Goal: Find specific page/section: Find specific page/section

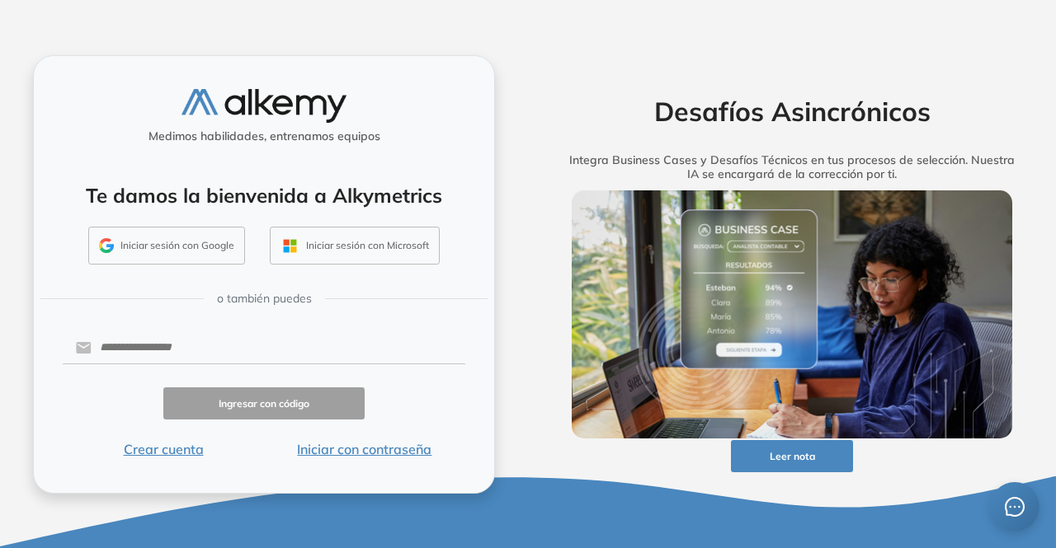
click at [198, 247] on button "Iniciar sesión con Google" at bounding box center [166, 246] width 157 height 38
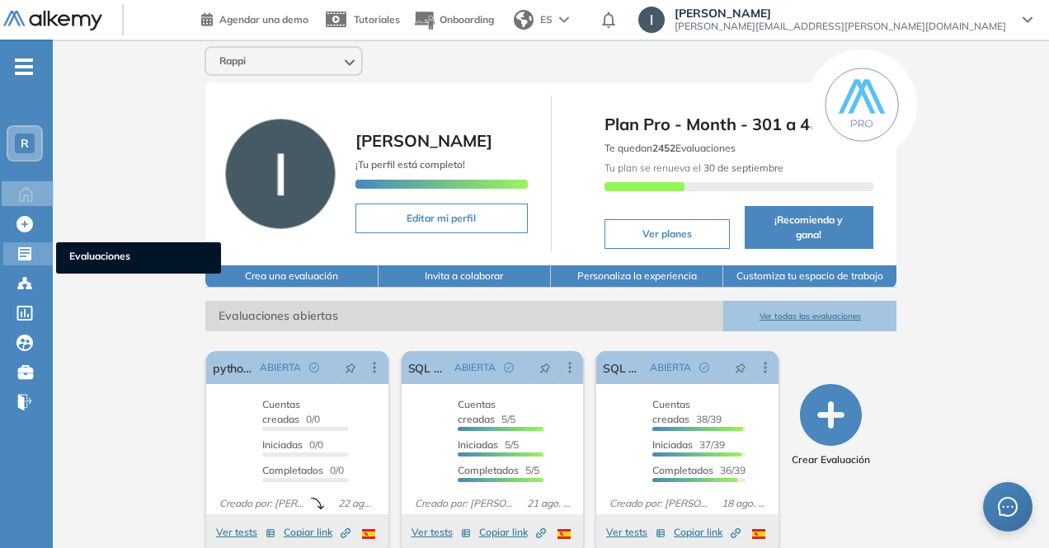
click at [42, 265] on div "Evaluaciones Evaluaciones" at bounding box center [27, 253] width 49 height 23
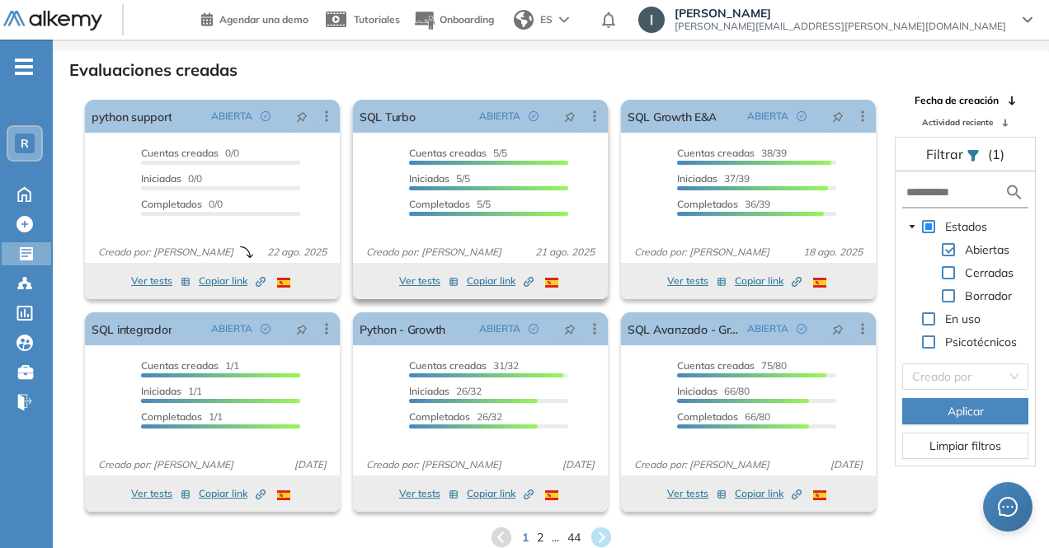
scroll to position [40, 0]
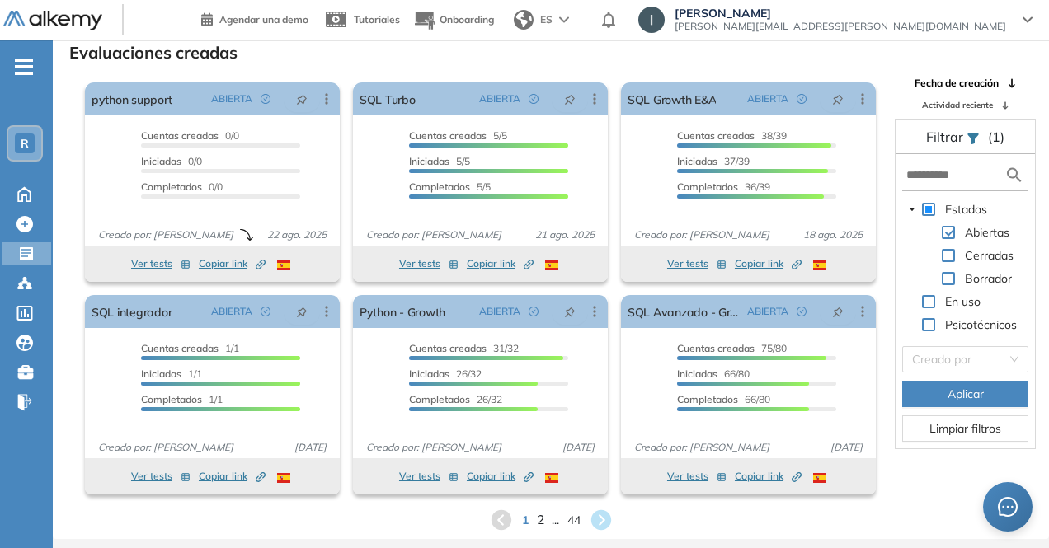
click at [541, 524] on span "2" at bounding box center [539, 519] width 7 height 19
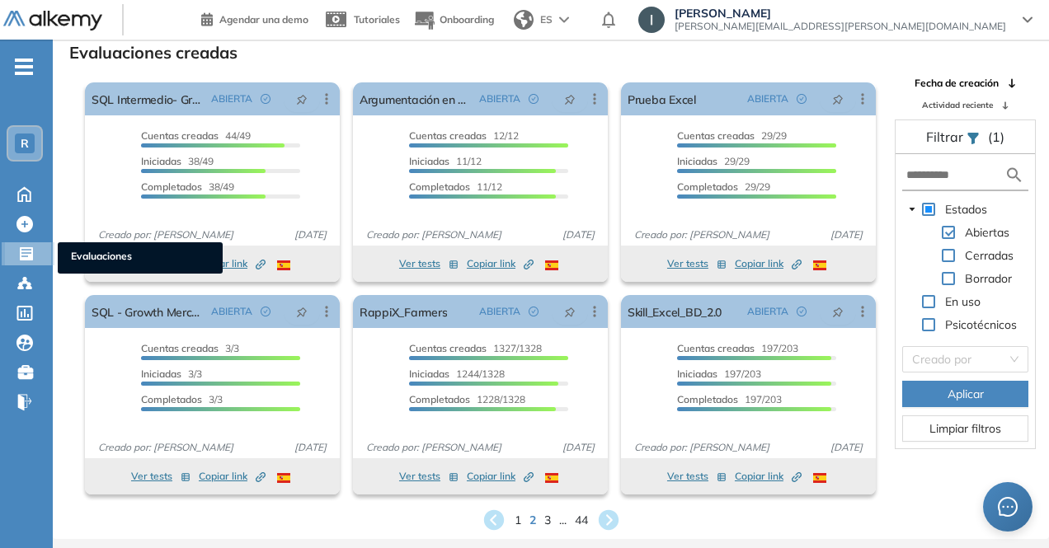
click at [31, 243] on div at bounding box center [28, 252] width 20 height 20
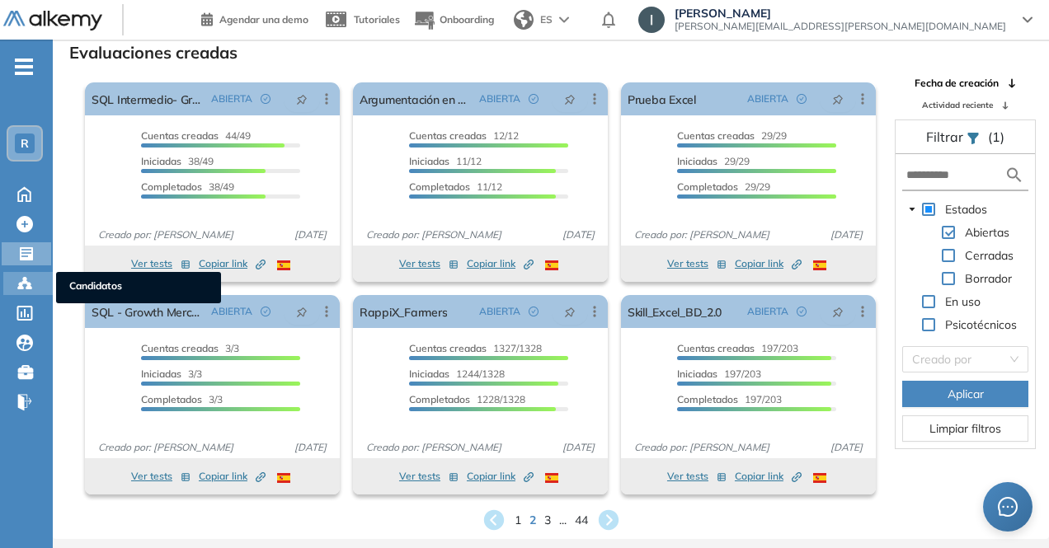
click at [28, 283] on circle at bounding box center [28, 284] width 3 height 3
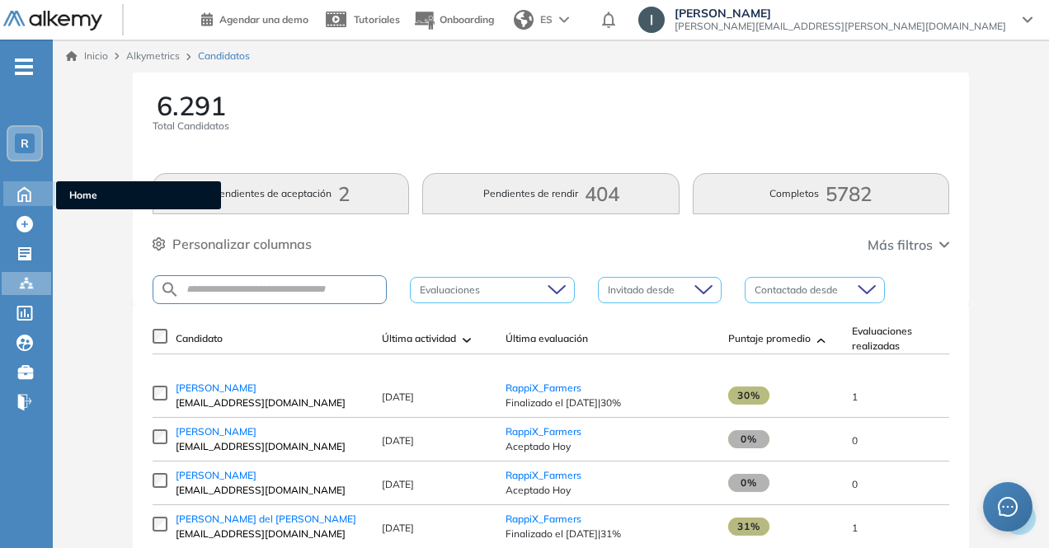
click at [19, 200] on icon at bounding box center [24, 194] width 12 height 14
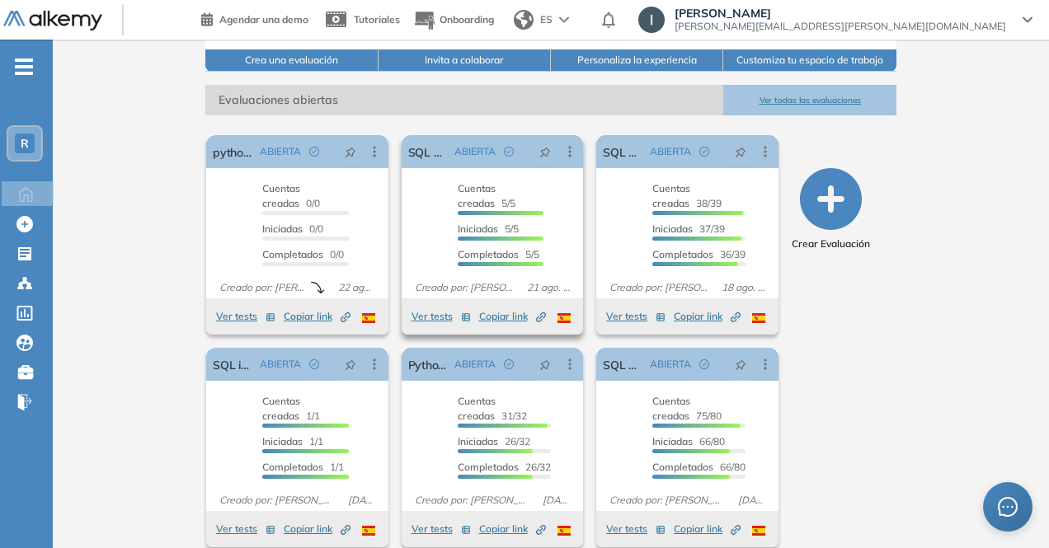
scroll to position [221, 0]
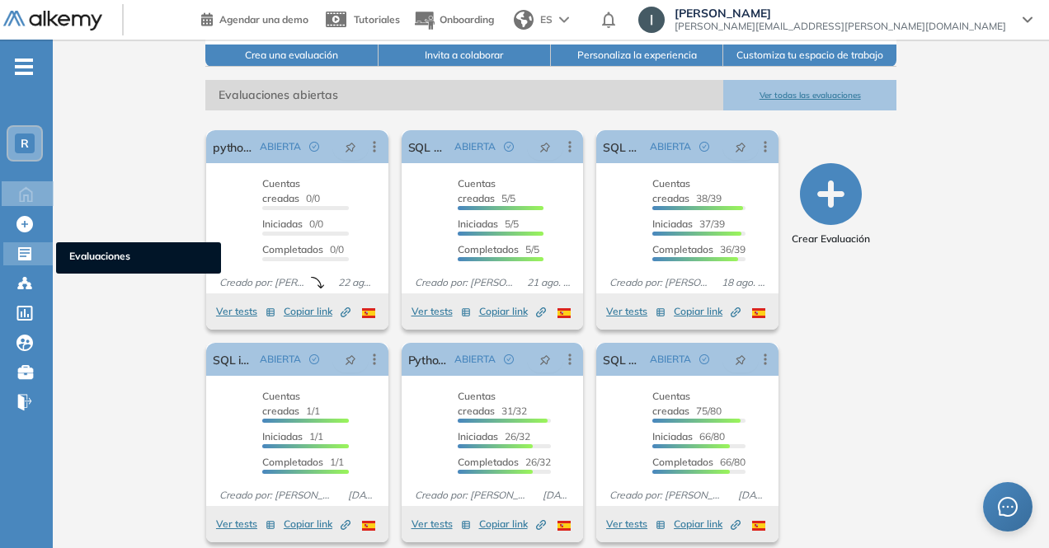
click at [26, 251] on icon at bounding box center [24, 253] width 13 height 13
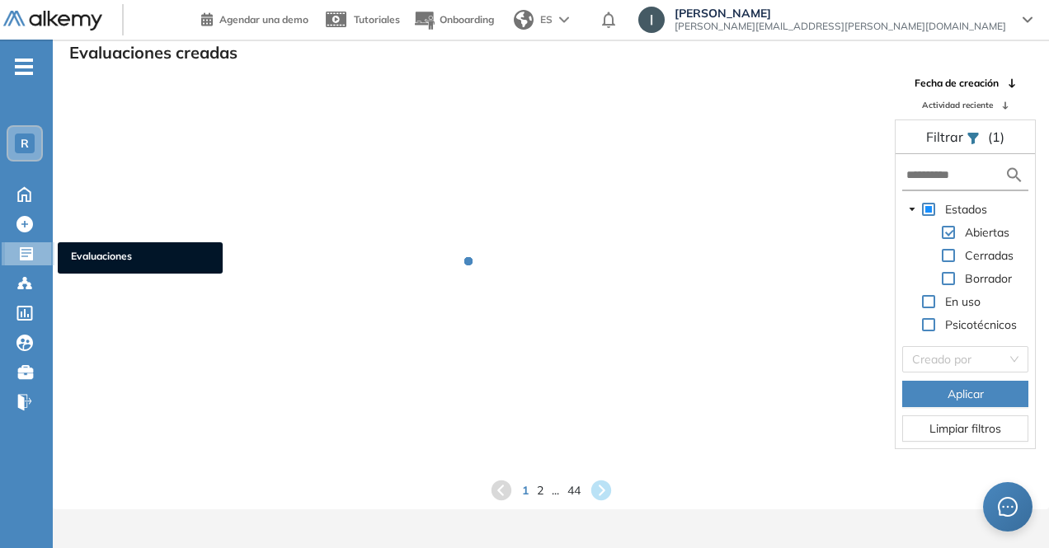
scroll to position [40, 0]
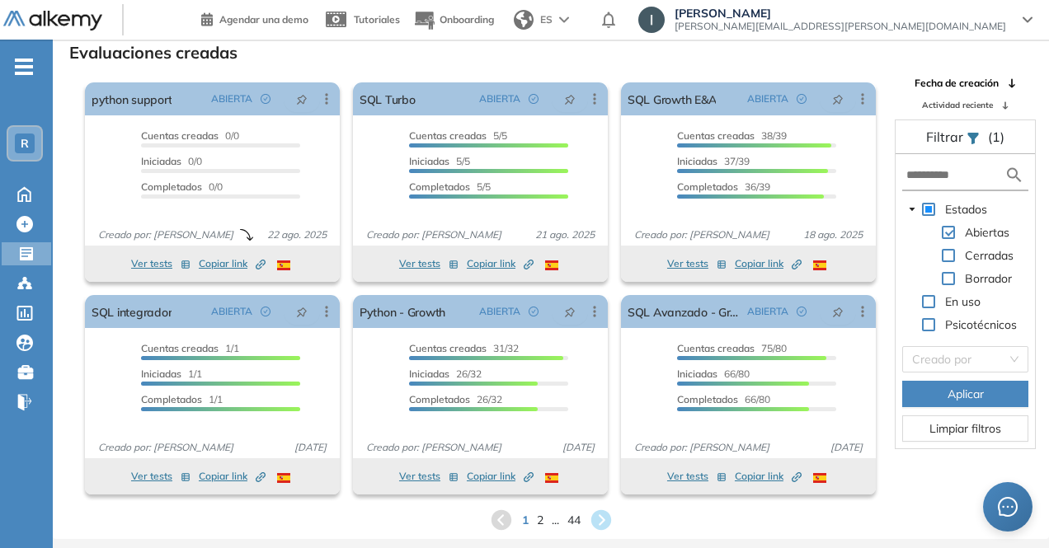
click at [962, 186] on form at bounding box center [965, 176] width 126 height 31
click at [951, 172] on input "text" at bounding box center [955, 175] width 98 height 17
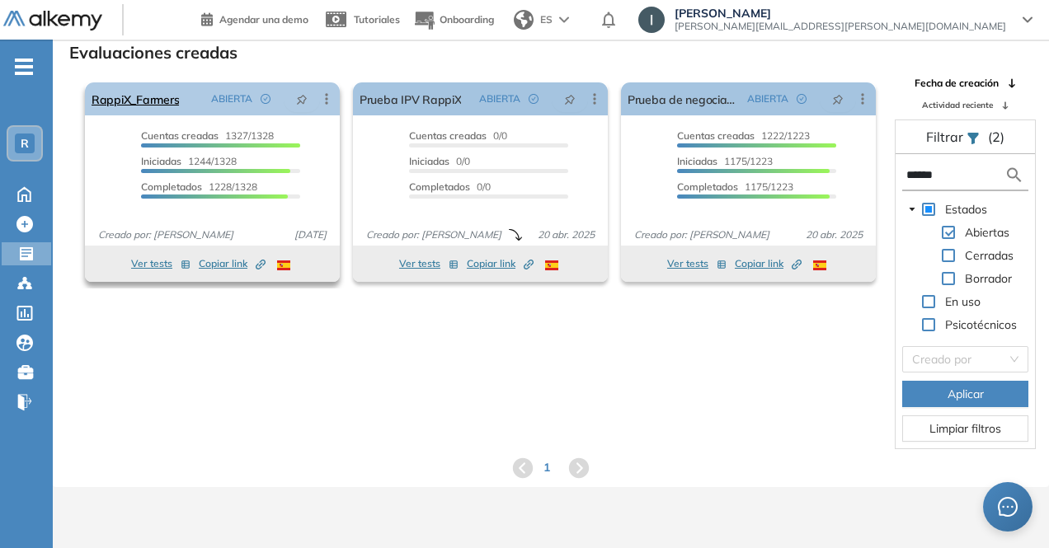
type input "******"
click at [193, 103] on div "RappiX_Farmers ABIERTA Editar Los siguientes tests ya no están disponibles o ti…" at bounding box center [212, 98] width 255 height 33
click at [168, 101] on link "RappiX_Farmers" at bounding box center [135, 98] width 87 height 33
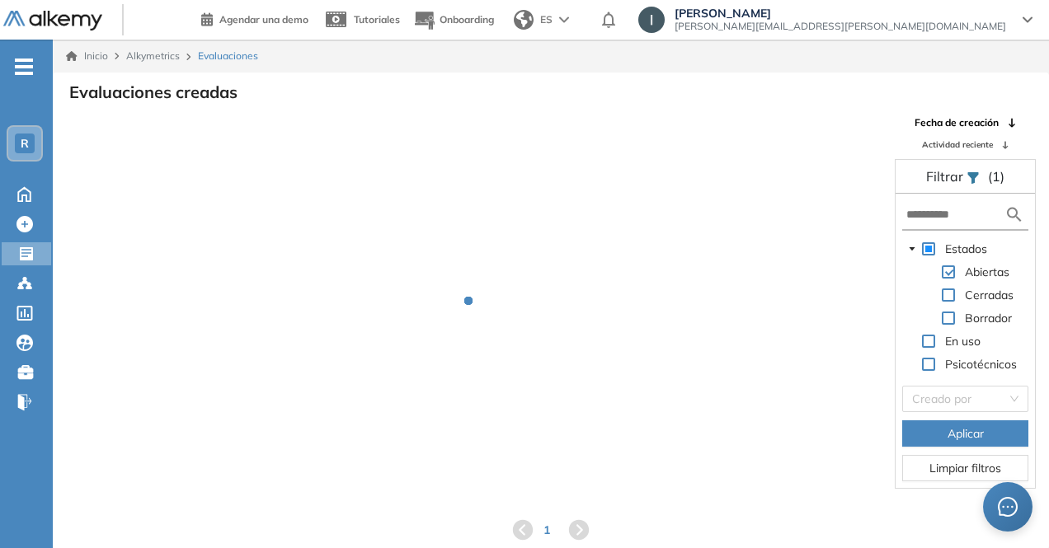
scroll to position [40, 0]
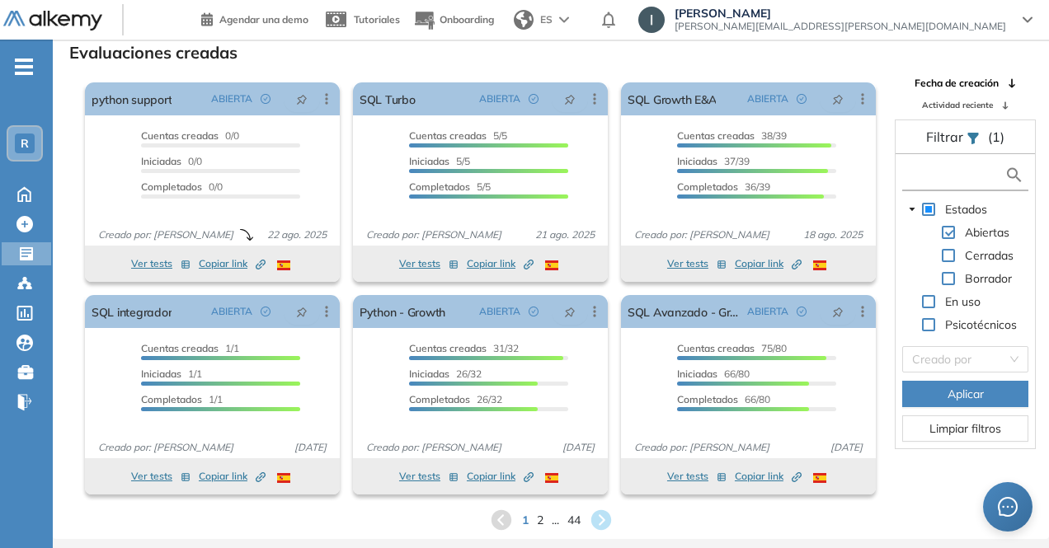
click at [947, 180] on input "text" at bounding box center [955, 175] width 98 height 17
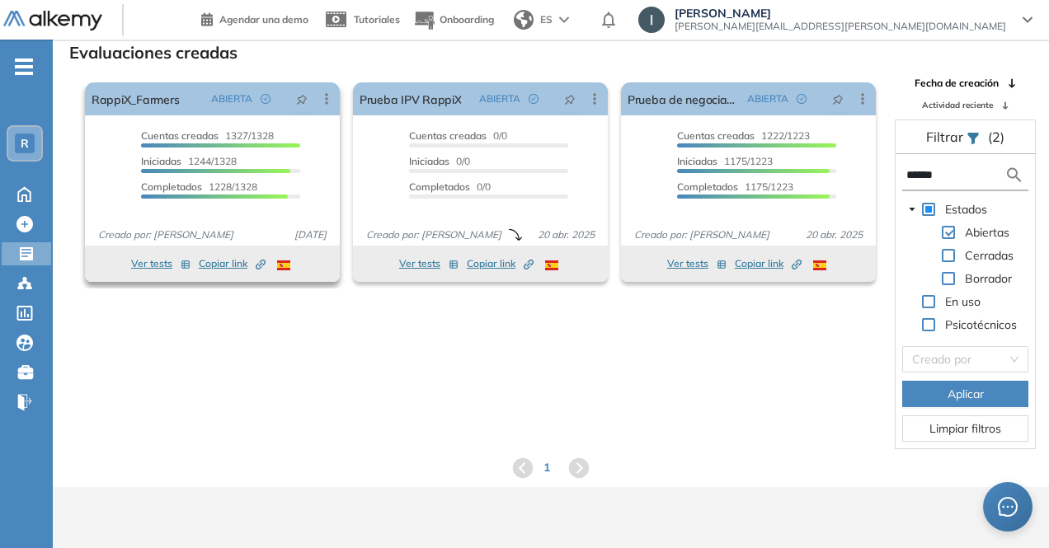
type input "******"
click at [234, 258] on span "Copiar link Created by potrace 1.16, written by [PERSON_NAME] [DATE]-[DATE]" at bounding box center [232, 263] width 67 height 15
